Goal: Find specific page/section: Find specific page/section

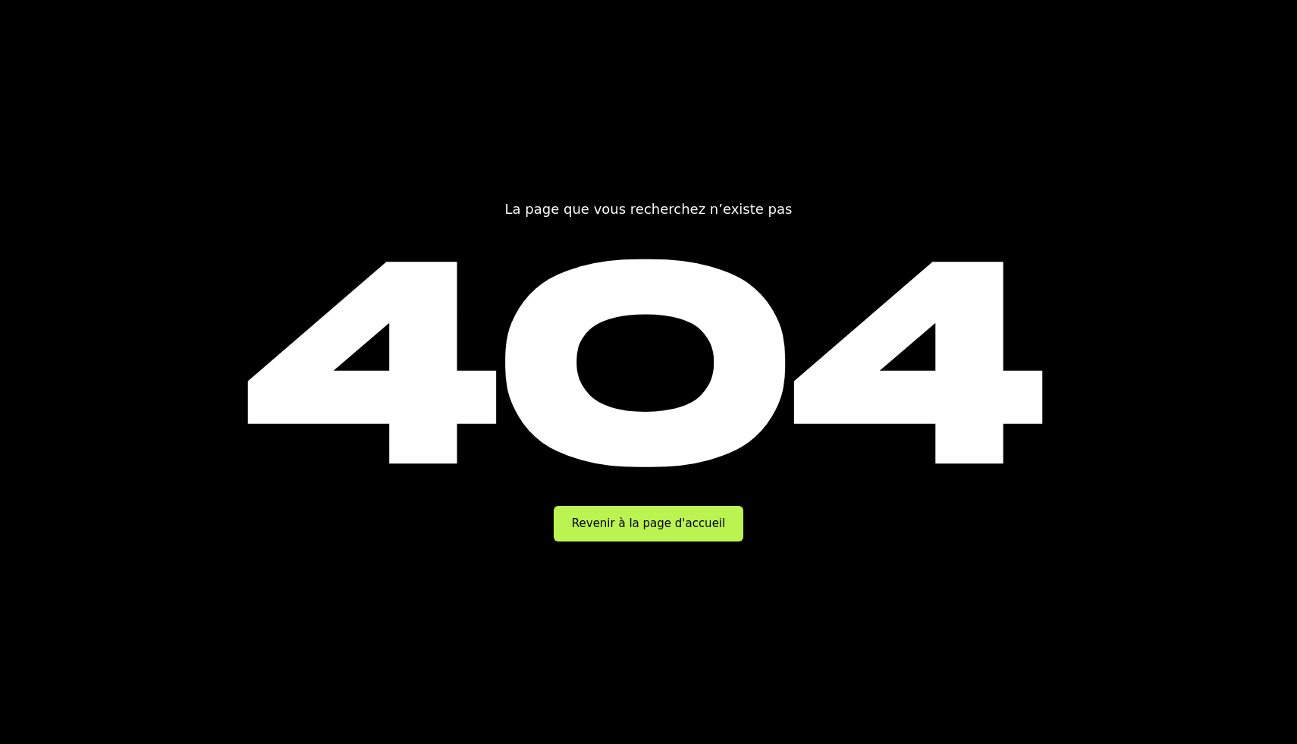
click at [651, 523] on link "Revenir à la page d'accueil" at bounding box center [649, 524] width 190 height 36
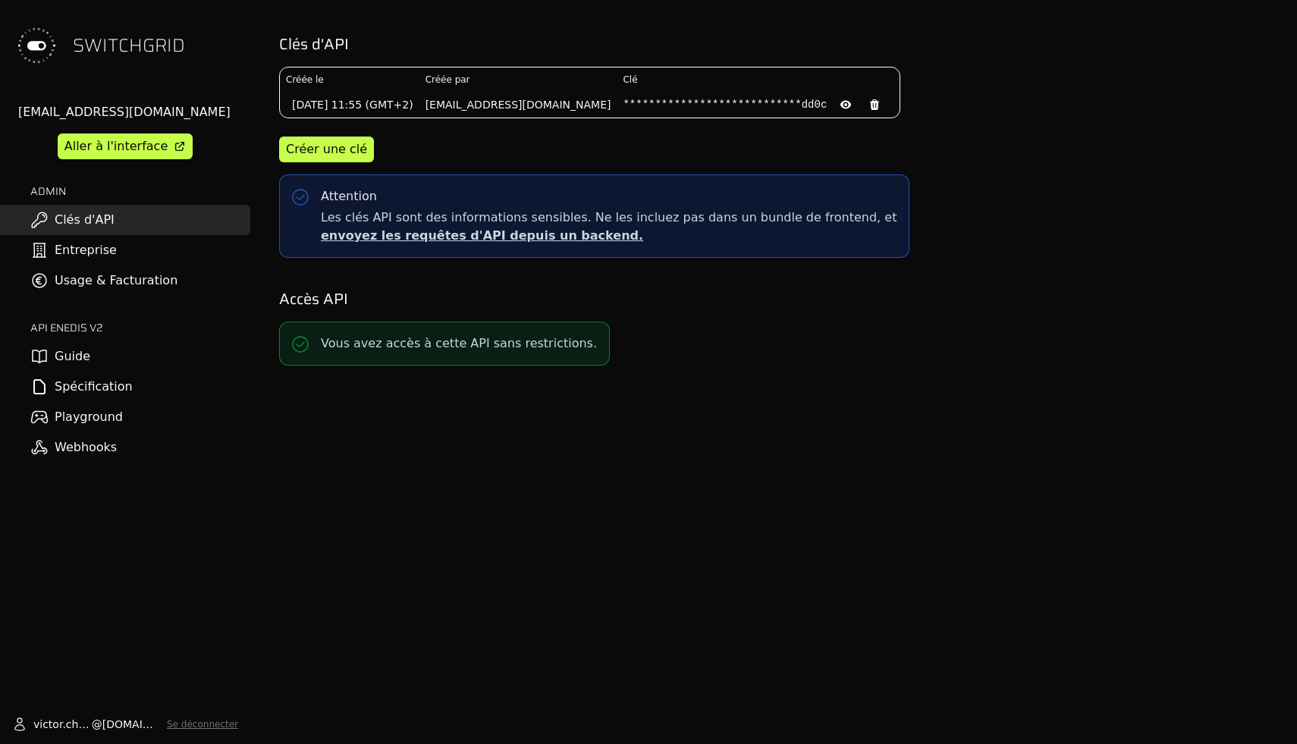
click at [114, 352] on link "Guide" at bounding box center [125, 356] width 250 height 30
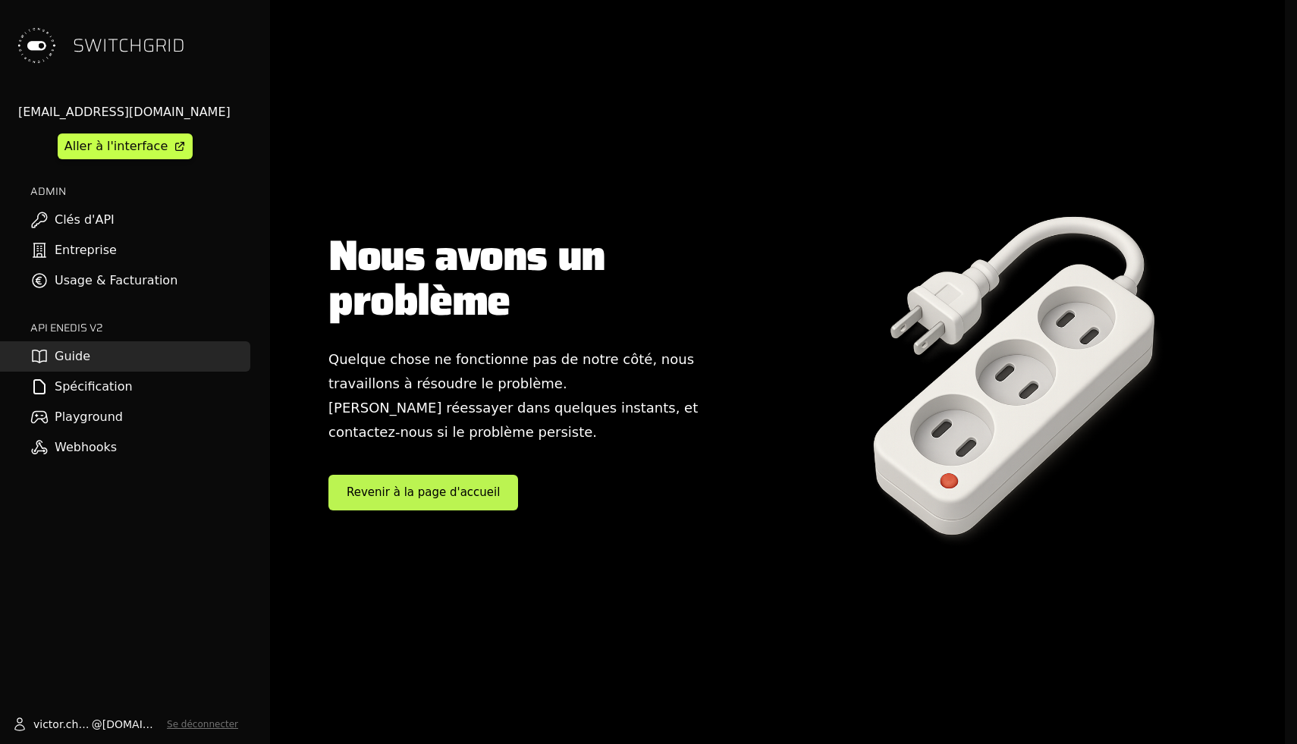
click at [758, 269] on h1 "Nous avons un problème" at bounding box center [543, 278] width 431 height 89
